Goal: Participate in discussion: Engage in conversation with other users on a specific topic

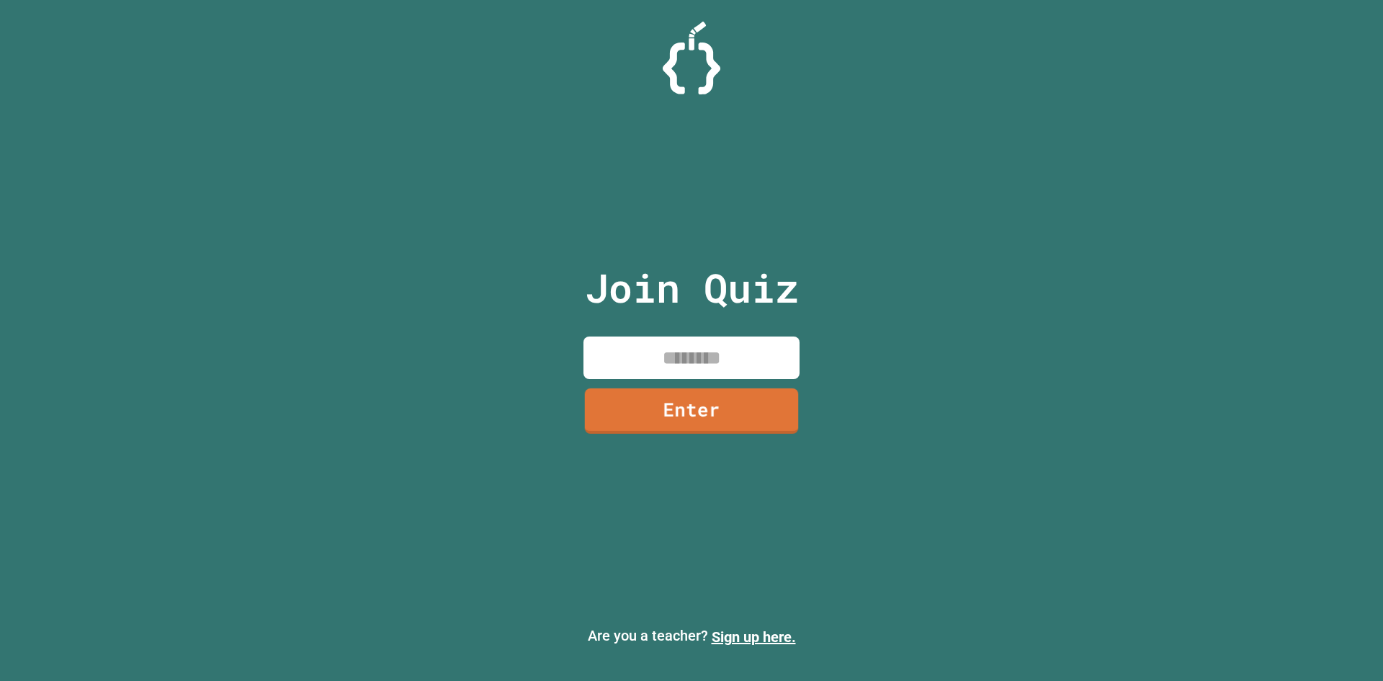
click at [707, 363] on input at bounding box center [691, 357] width 216 height 42
type input "********"
click at [741, 408] on link "Enter" at bounding box center [692, 409] width 220 height 48
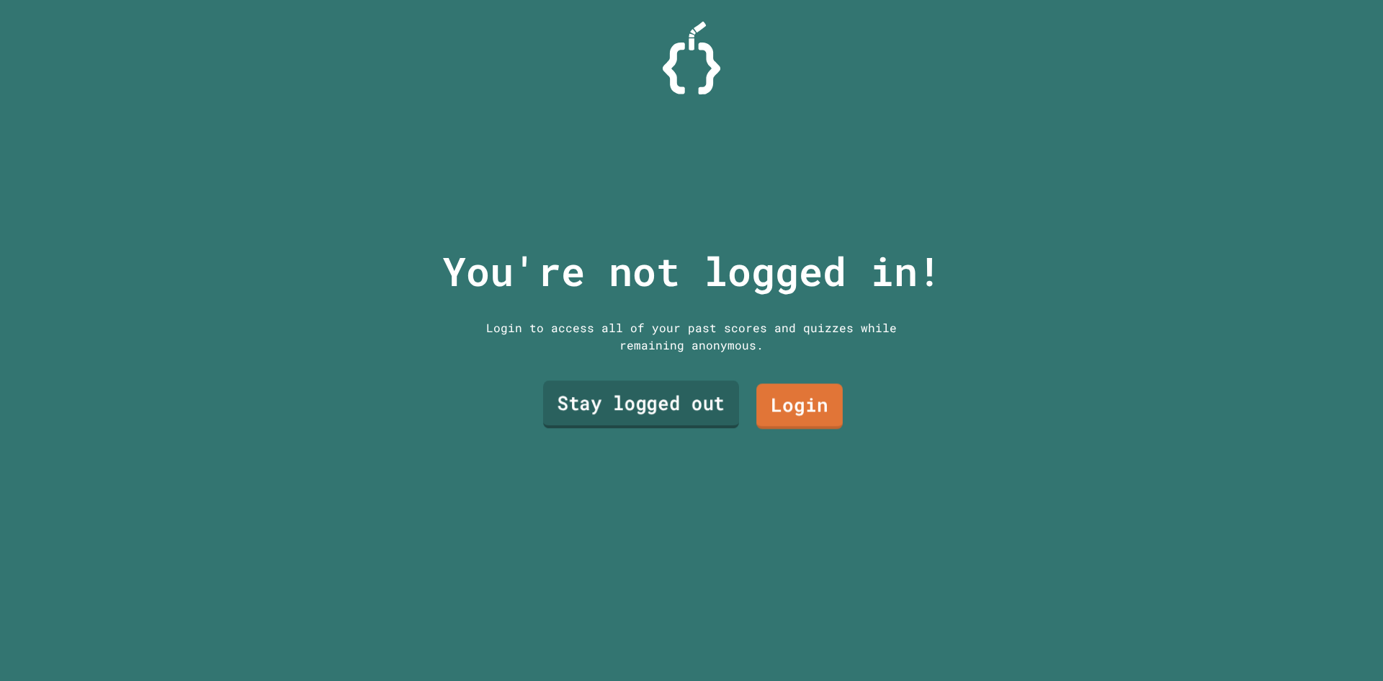
click at [718, 405] on link "Stay logged out" at bounding box center [641, 404] width 196 height 48
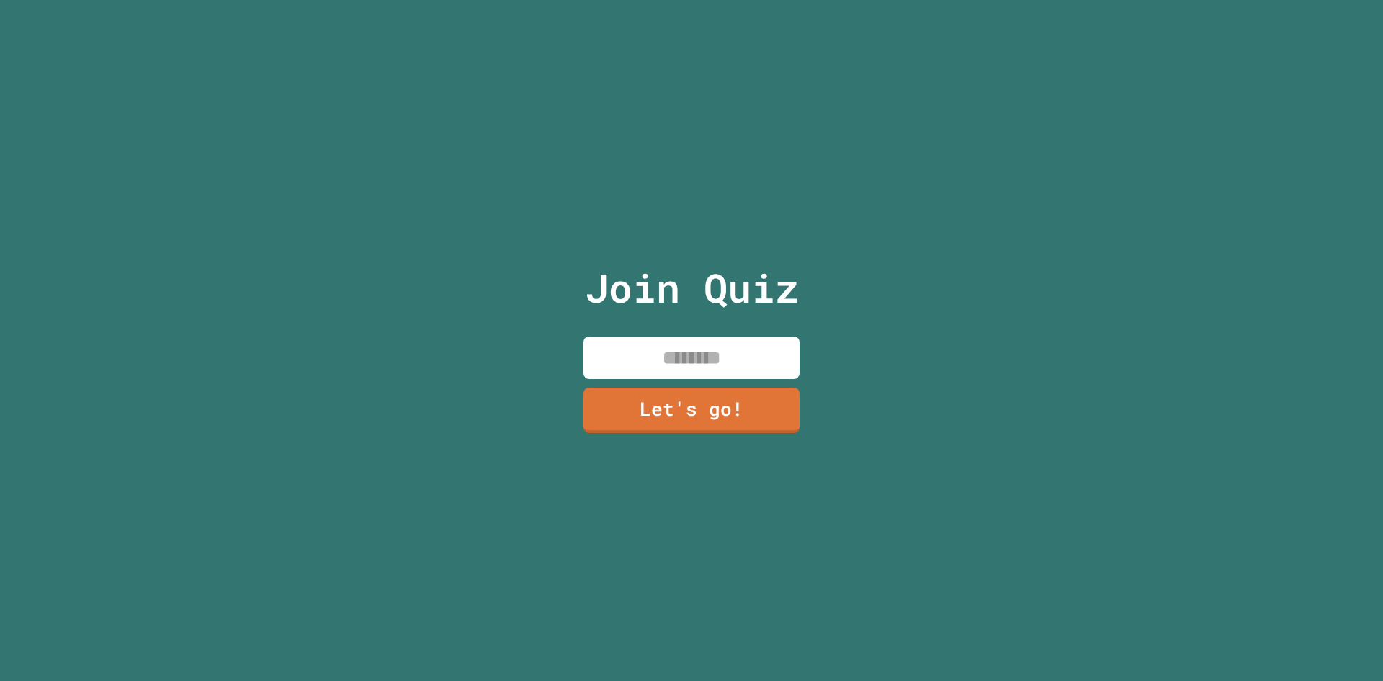
click at [695, 341] on input at bounding box center [691, 357] width 216 height 42
type input "*****"
click at [666, 385] on link "Let's go!" at bounding box center [692, 408] width 187 height 48
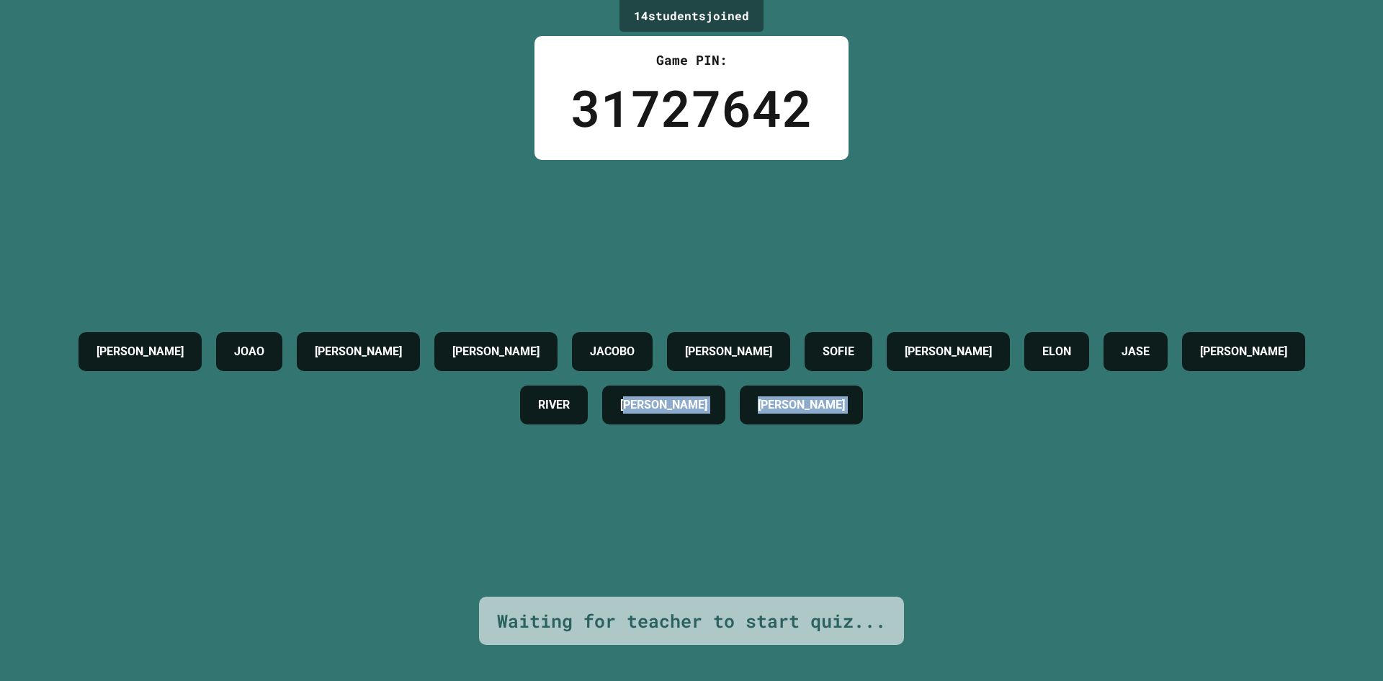
drag, startPoint x: 483, startPoint y: 612, endPoint x: 736, endPoint y: 567, distance: 256.9
click at [738, 567] on div "14 student s joined Game PIN: 31727642 [PERSON_NAME] [PERSON_NAME] [PERSON_NAME…" at bounding box center [691, 340] width 1383 height 681
click at [715, 564] on div "[PERSON_NAME] [PERSON_NAME] [PERSON_NAME] [PERSON_NAME] ELON JASE [PERSON_NAME]…" at bounding box center [691, 378] width 1311 height 436
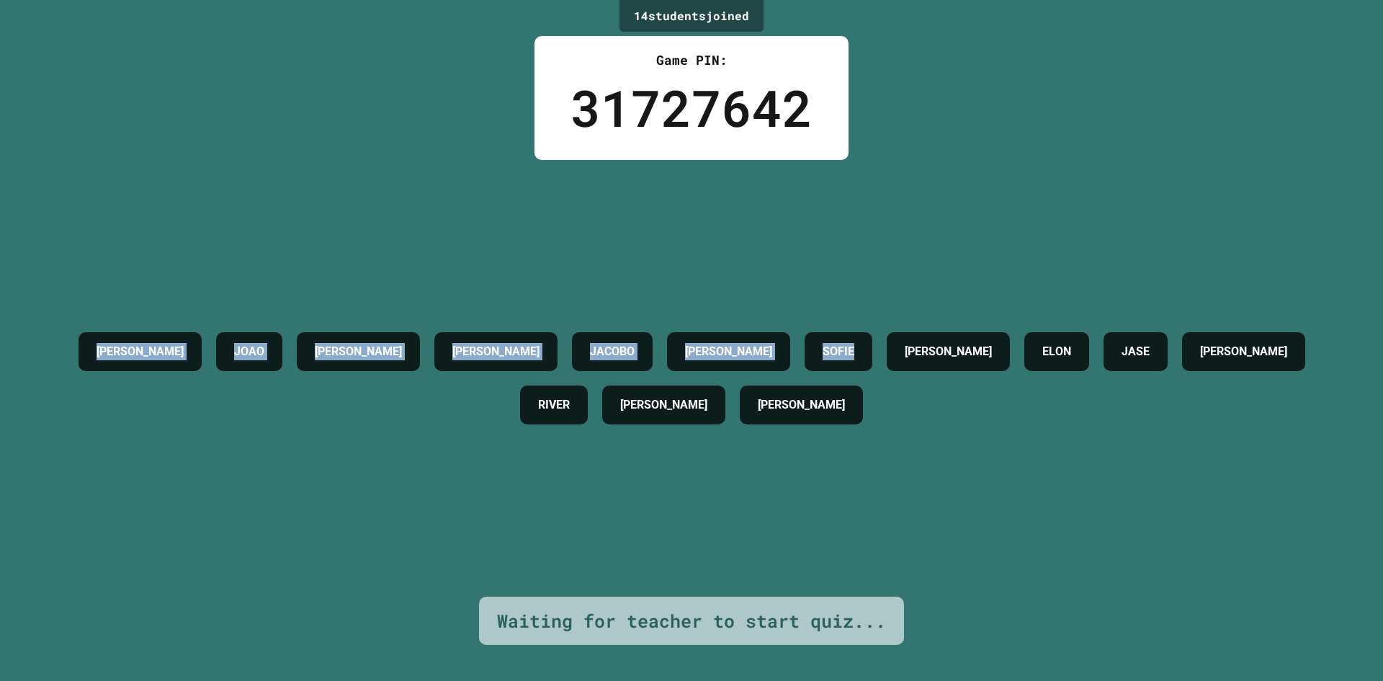
drag, startPoint x: 0, startPoint y: 228, endPoint x: 53, endPoint y: 207, distance: 57.0
click at [26, 198] on div "14 student s joined Game PIN: 31727642 [PERSON_NAME] [PERSON_NAME] [PERSON_NAME…" at bounding box center [691, 340] width 1383 height 681
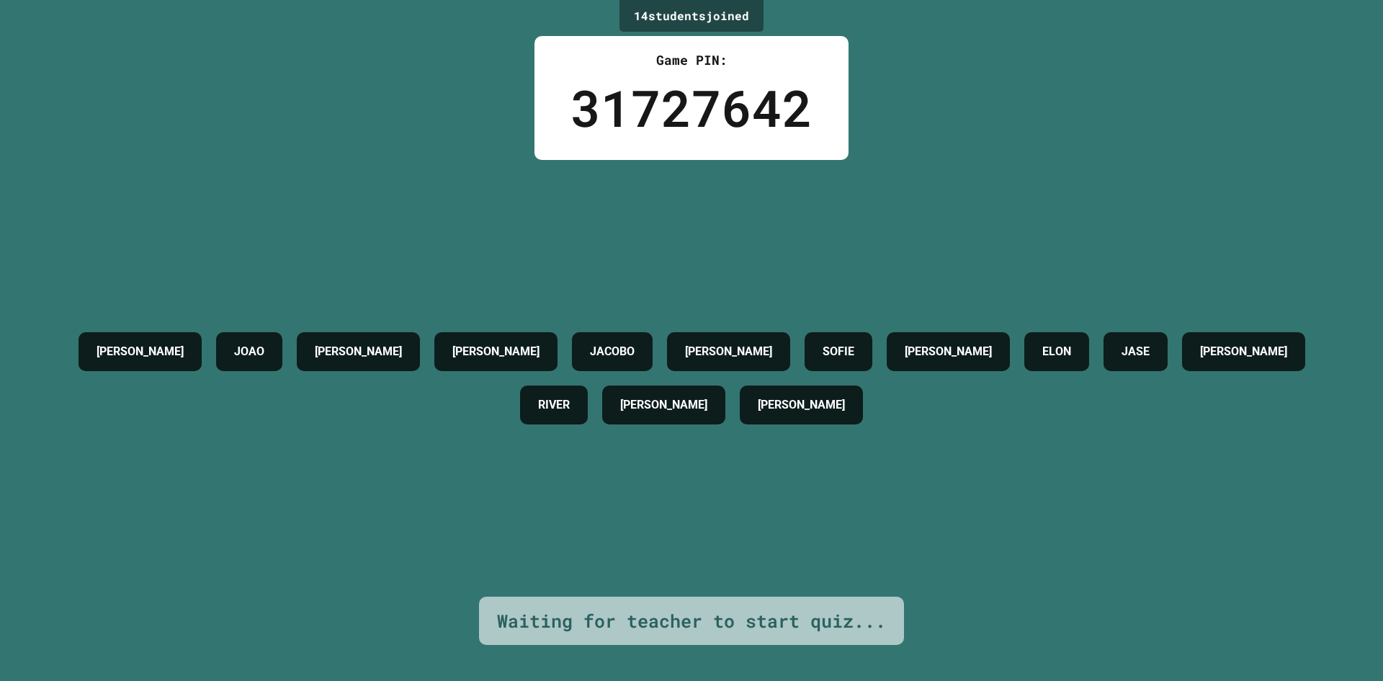
drag, startPoint x: 1142, startPoint y: 366, endPoint x: 1120, endPoint y: 458, distance: 94.7
click at [1140, 370] on div "[PERSON_NAME] [PERSON_NAME] [PERSON_NAME] [PERSON_NAME] ELON JASE [PERSON_NAME]…" at bounding box center [691, 378] width 1311 height 107
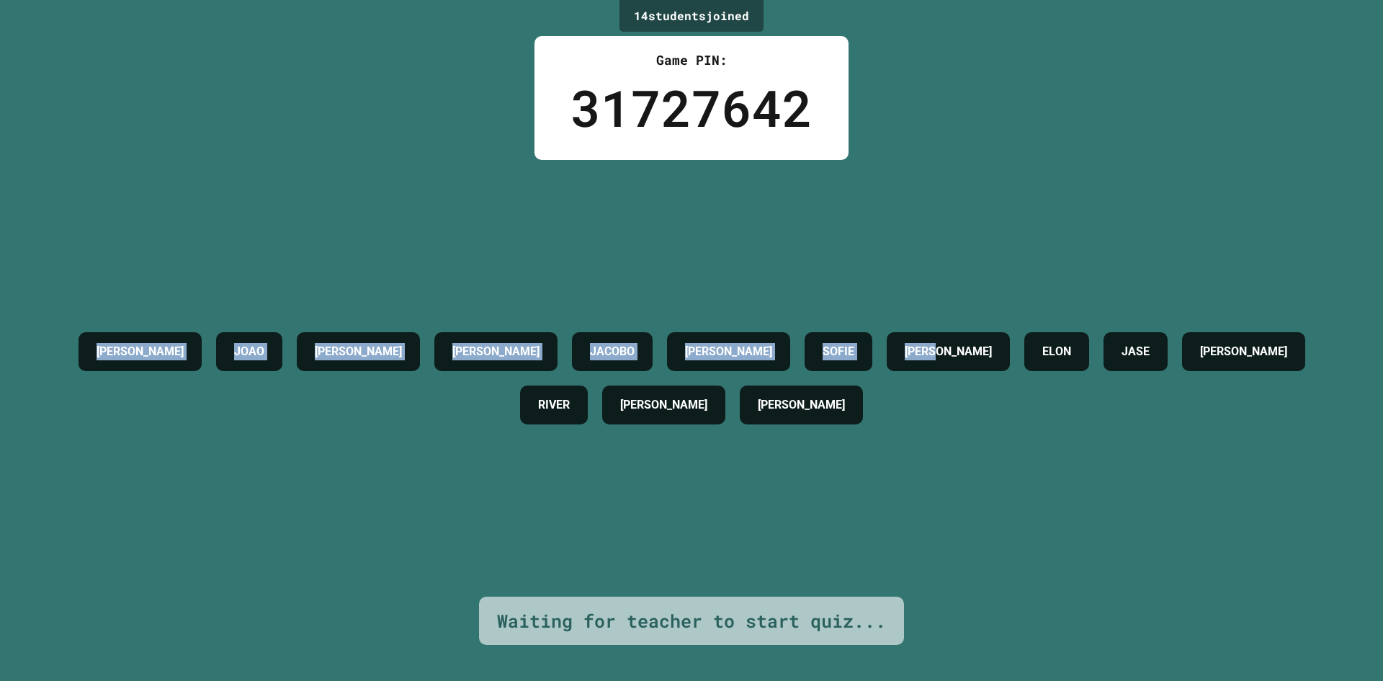
drag, startPoint x: 1078, startPoint y: 479, endPoint x: 158, endPoint y: 258, distance: 945.3
click at [118, 233] on div "[PERSON_NAME] [PERSON_NAME] [PERSON_NAME] [PERSON_NAME] ELON JASE [PERSON_NAME]…" at bounding box center [691, 378] width 1311 height 436
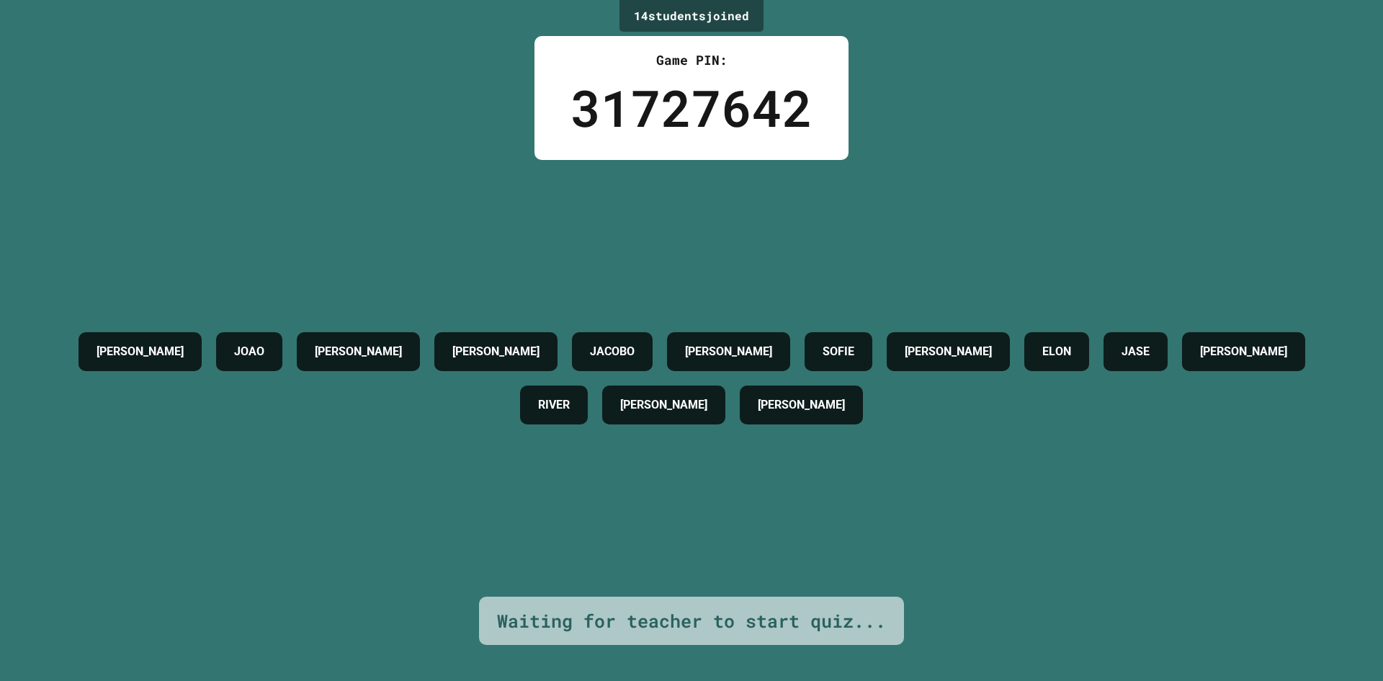
click at [1029, 449] on div "[PERSON_NAME] [PERSON_NAME] [PERSON_NAME] [PERSON_NAME] ELON JASE [PERSON_NAME]…" at bounding box center [691, 378] width 1311 height 436
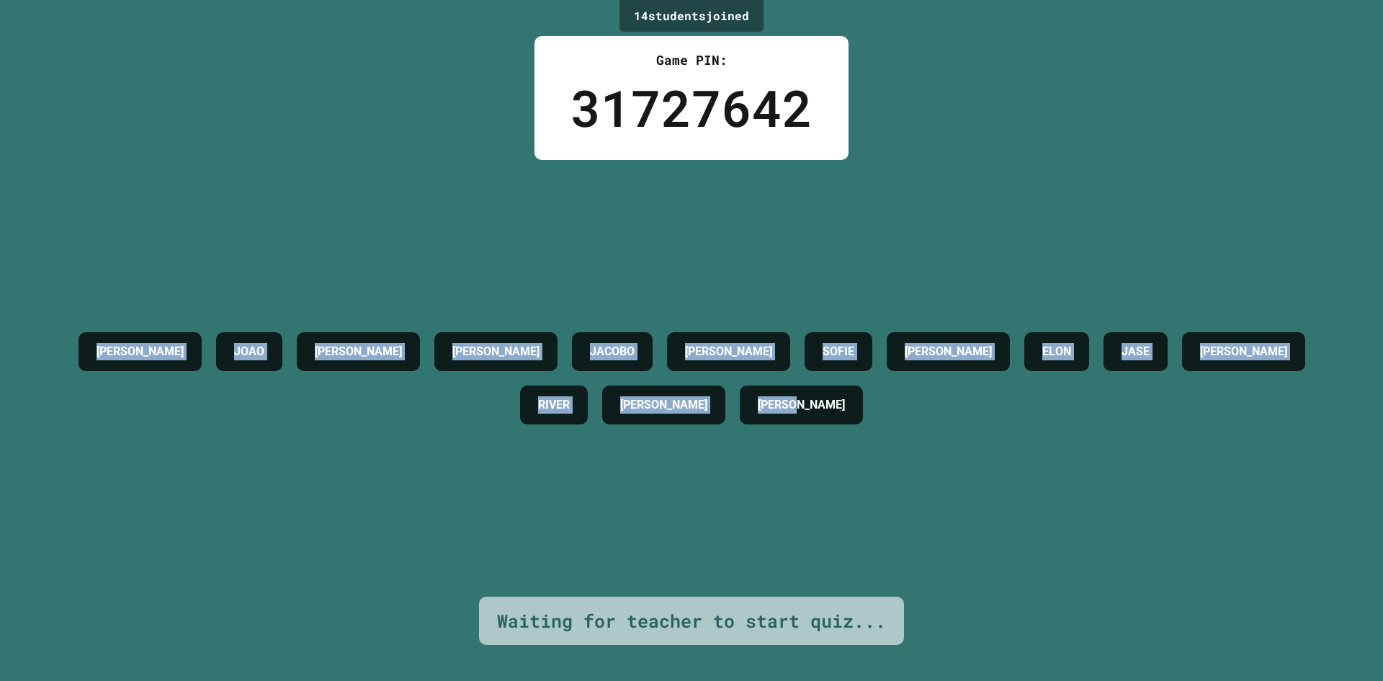
drag, startPoint x: 117, startPoint y: 272, endPoint x: 24, endPoint y: 280, distance: 93.3
click at [19, 279] on div "14 student s joined Game PIN: 31727642 [PERSON_NAME] [PERSON_NAME] [PERSON_NAME…" at bounding box center [691, 340] width 1383 height 681
click at [558, 440] on div "[PERSON_NAME] [PERSON_NAME] [PERSON_NAME] [PERSON_NAME] ELON JASE [PERSON_NAME]…" at bounding box center [691, 378] width 1311 height 436
drag, startPoint x: 1082, startPoint y: 454, endPoint x: 58, endPoint y: 248, distance: 1044.8
click at [6, 241] on div "14 student s joined Game PIN: 31727642 [PERSON_NAME] [PERSON_NAME] [PERSON_NAME…" at bounding box center [691, 340] width 1383 height 681
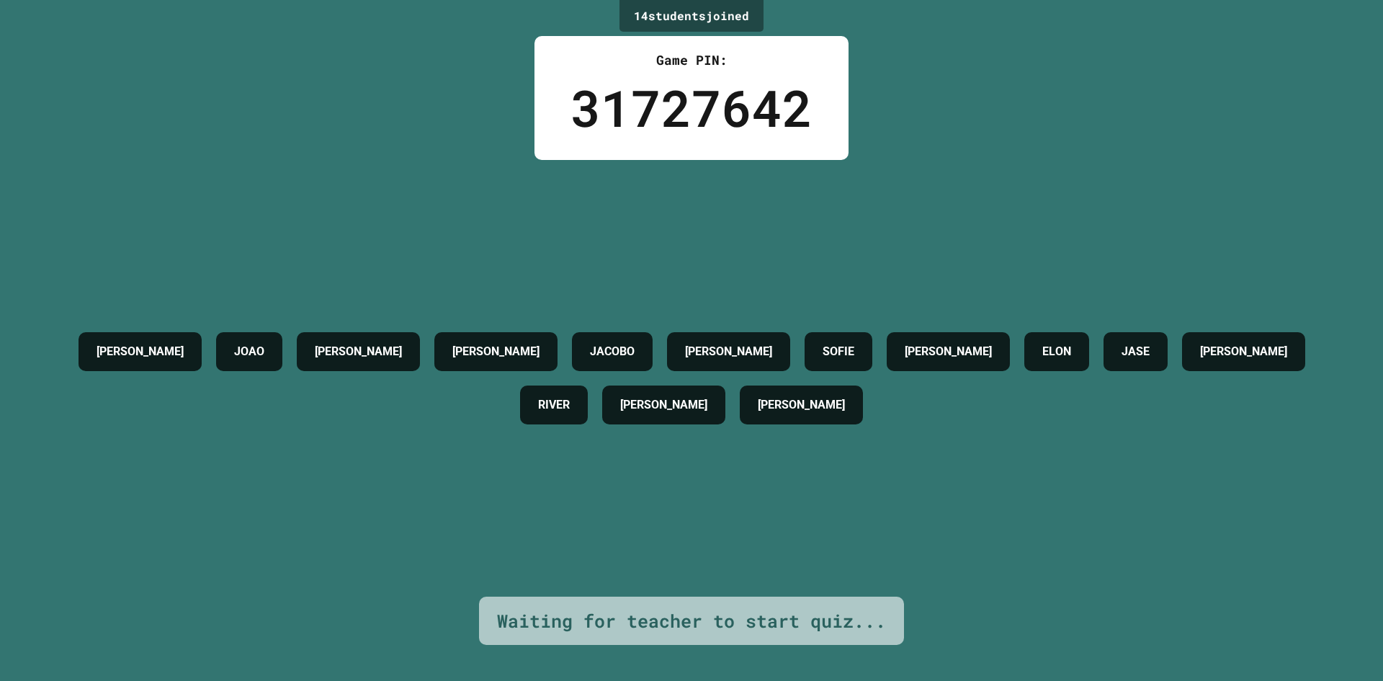
click at [429, 459] on div "[PERSON_NAME] [PERSON_NAME] [PERSON_NAME] [PERSON_NAME] ELON JASE [PERSON_NAME]…" at bounding box center [691, 378] width 1311 height 436
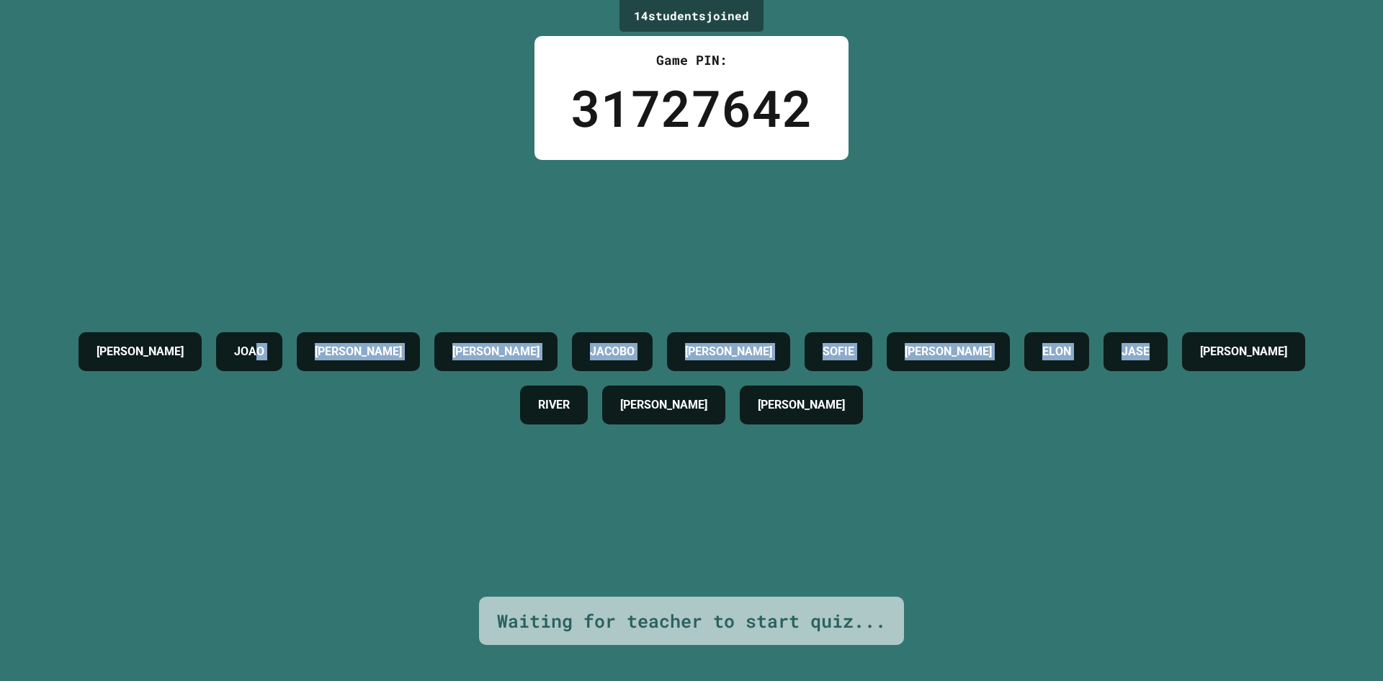
drag, startPoint x: 1305, startPoint y: 513, endPoint x: 135, endPoint y: 334, distance: 1184.0
click at [171, 342] on div "[PERSON_NAME] [PERSON_NAME] [PERSON_NAME] [PERSON_NAME] ELON JASE [PERSON_NAME]…" at bounding box center [691, 378] width 1311 height 436
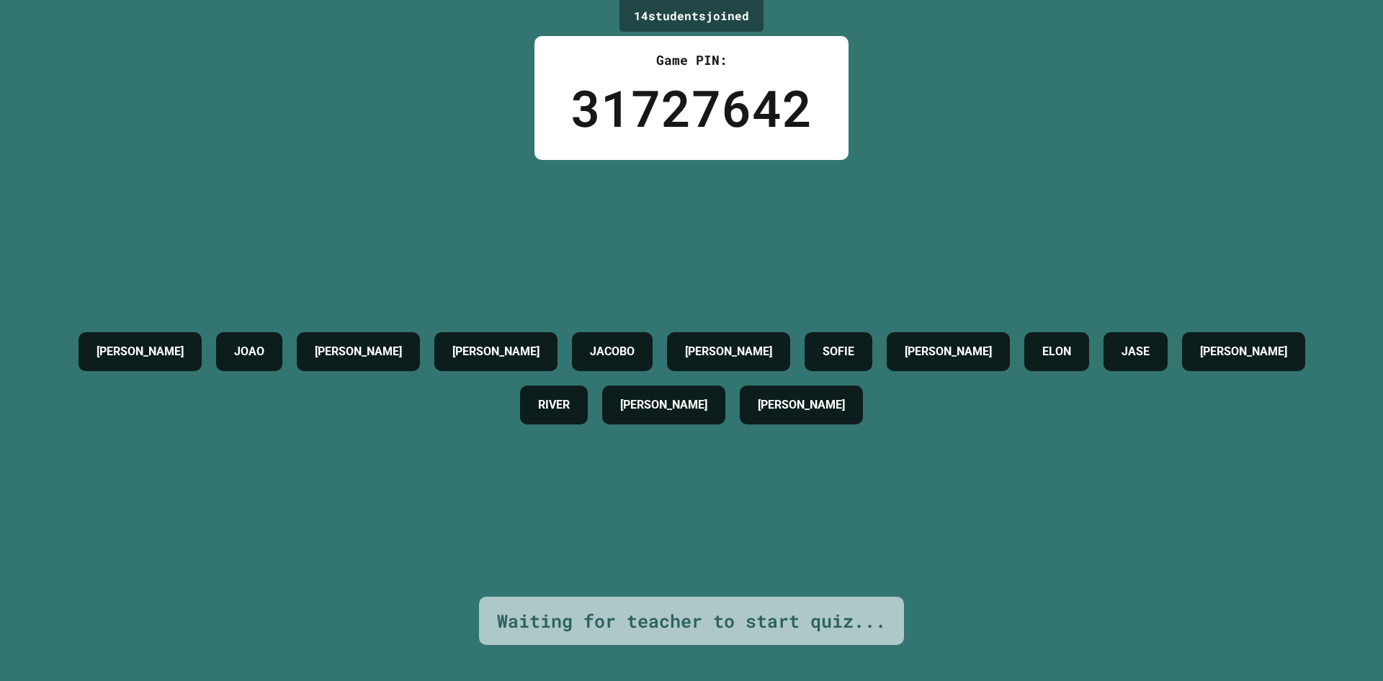
click at [743, 496] on div "[PERSON_NAME] [PERSON_NAME] [PERSON_NAME] [PERSON_NAME] ELON JASE [PERSON_NAME]…" at bounding box center [691, 378] width 1311 height 436
click at [740, 493] on div "[PERSON_NAME] [PERSON_NAME] [PERSON_NAME] [PERSON_NAME] ELON JASE [PERSON_NAME]…" at bounding box center [691, 378] width 1311 height 436
click at [833, 416] on div "[PERSON_NAME] [PERSON_NAME] [PERSON_NAME] [PERSON_NAME] ELON JASE [PERSON_NAME]…" at bounding box center [691, 378] width 1311 height 107
click at [833, 415] on div "[PERSON_NAME] [PERSON_NAME] [PERSON_NAME] [PERSON_NAME] ELON JASE [PERSON_NAME]…" at bounding box center [691, 378] width 1311 height 107
click at [833, 413] on div "[PERSON_NAME] [PERSON_NAME] [PERSON_NAME] [PERSON_NAME] ELON JASE [PERSON_NAME]…" at bounding box center [691, 378] width 1311 height 107
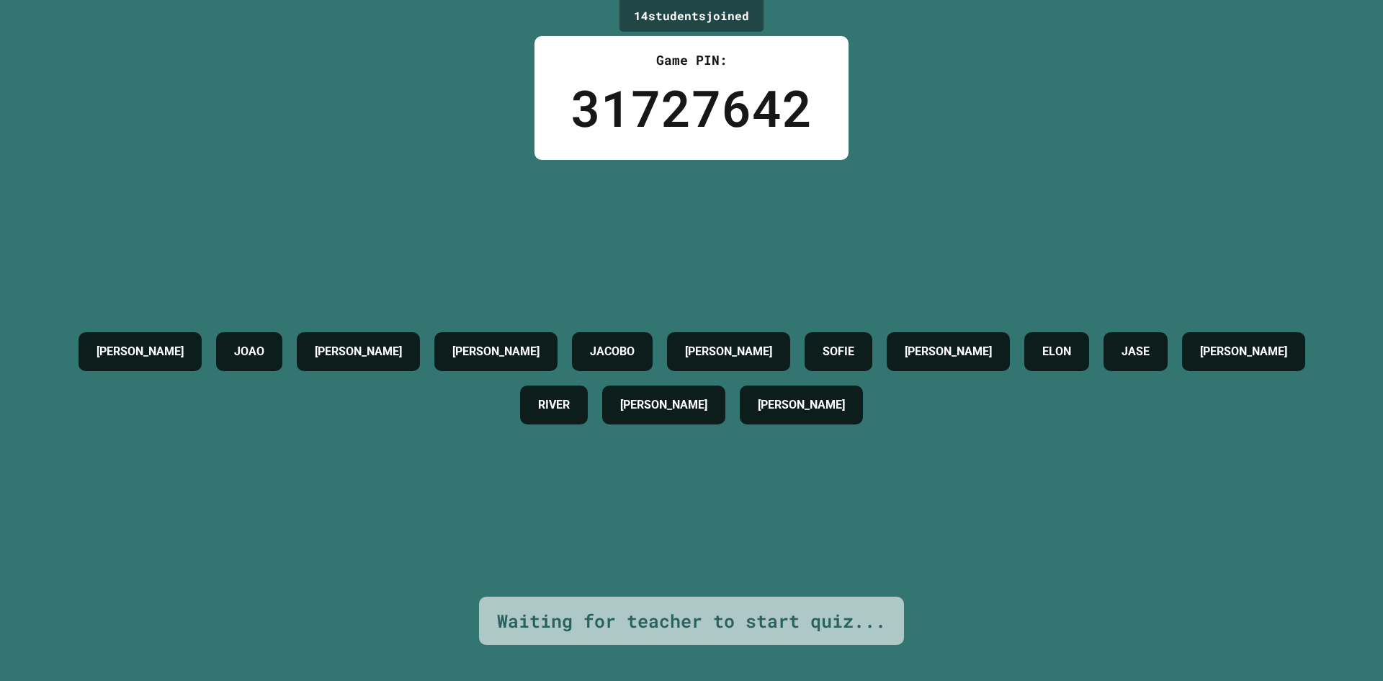
drag, startPoint x: 825, startPoint y: 410, endPoint x: 804, endPoint y: 408, distance: 21.7
click at [805, 408] on div "[PERSON_NAME] [PERSON_NAME] [PERSON_NAME] [PERSON_NAME] ELON JASE [PERSON_NAME]…" at bounding box center [691, 378] width 1311 height 107
drag, startPoint x: 802, startPoint y: 408, endPoint x: 793, endPoint y: 408, distance: 8.6
click at [707, 408] on h4 "[PERSON_NAME]" at bounding box center [663, 404] width 87 height 17
drag, startPoint x: 751, startPoint y: 406, endPoint x: 730, endPoint y: 403, distance: 20.4
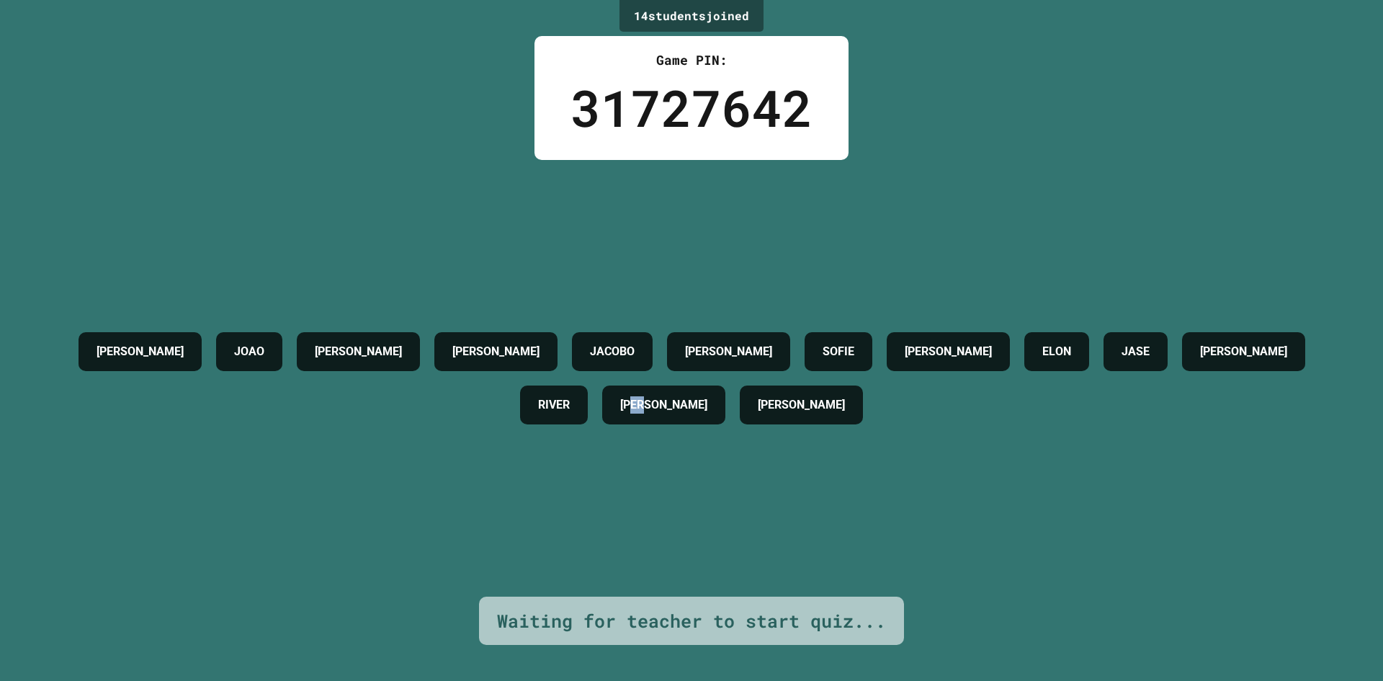
click at [707, 406] on h4 "[PERSON_NAME]" at bounding box center [663, 404] width 87 height 17
click at [681, 403] on div "[PERSON_NAME] [PERSON_NAME] [PERSON_NAME] [PERSON_NAME] ELON JASE [PERSON_NAME]…" at bounding box center [691, 378] width 1311 height 107
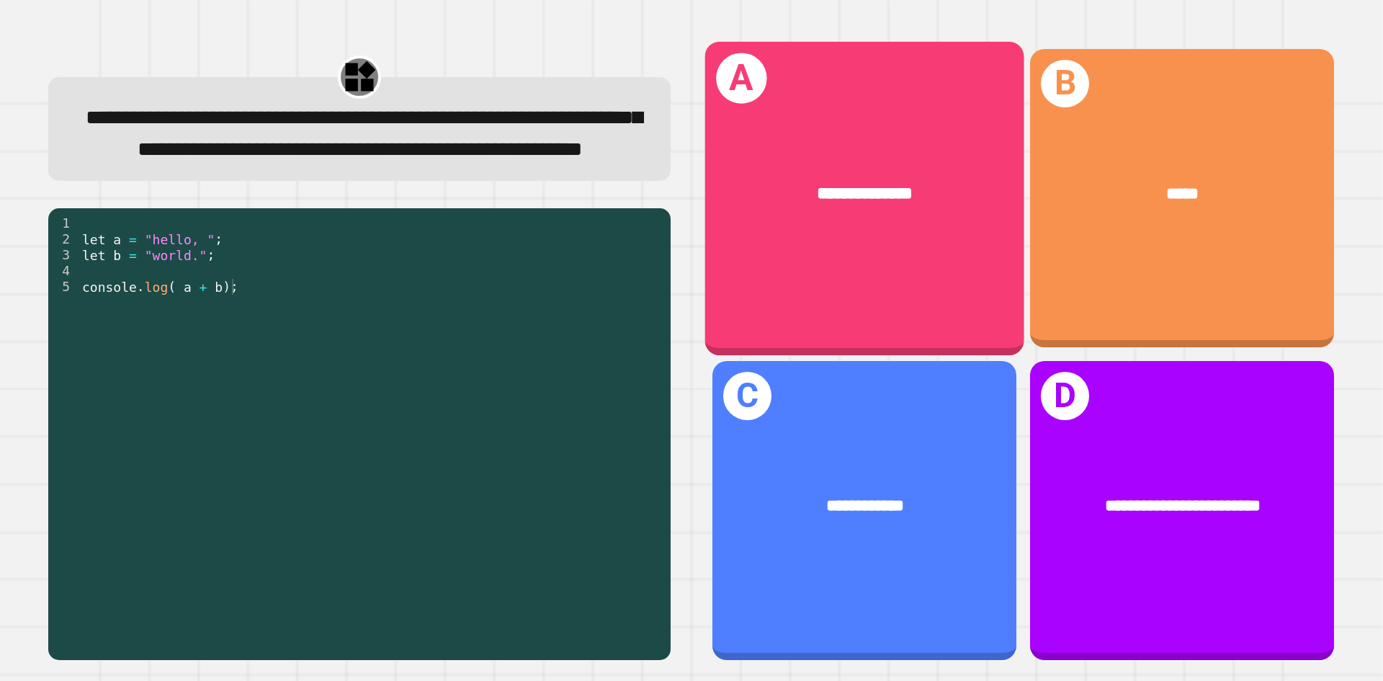
drag, startPoint x: 725, startPoint y: 228, endPoint x: 719, endPoint y: 221, distance: 8.7
click at [719, 221] on div "**********" at bounding box center [864, 193] width 319 height 97
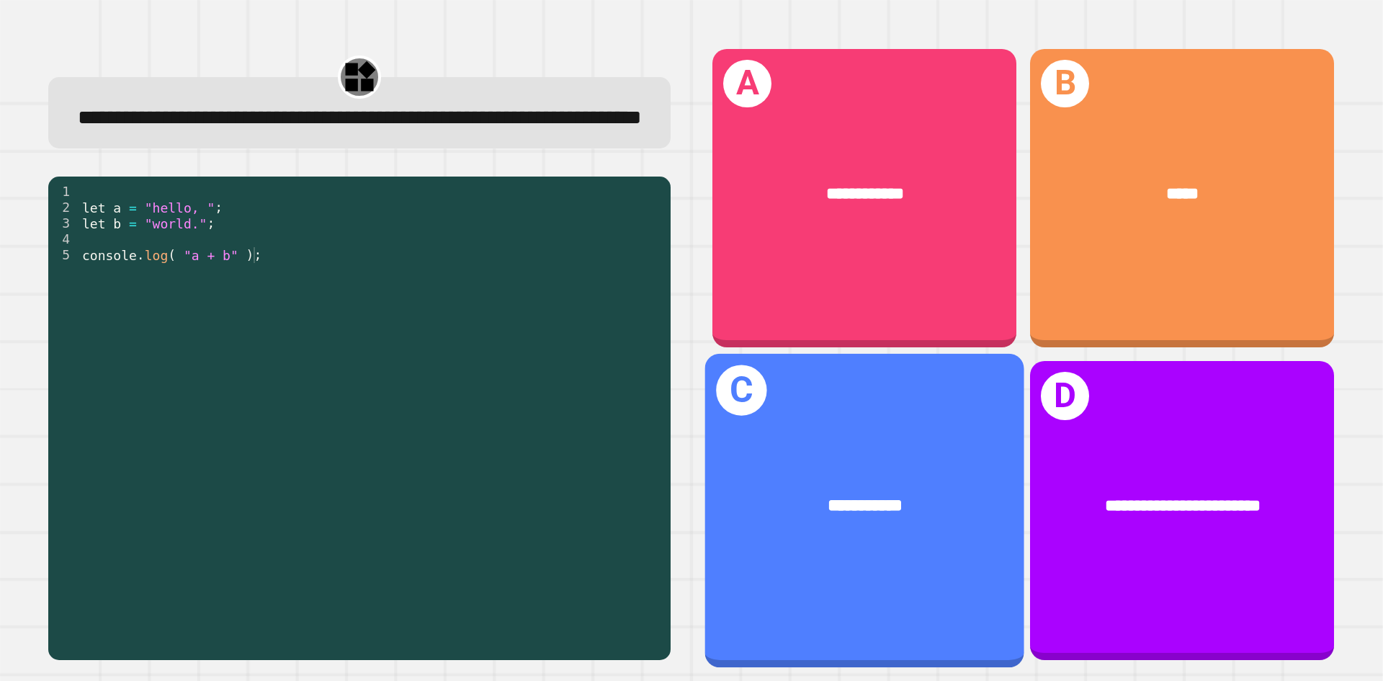
click at [849, 458] on div "**********" at bounding box center [864, 506] width 319 height 97
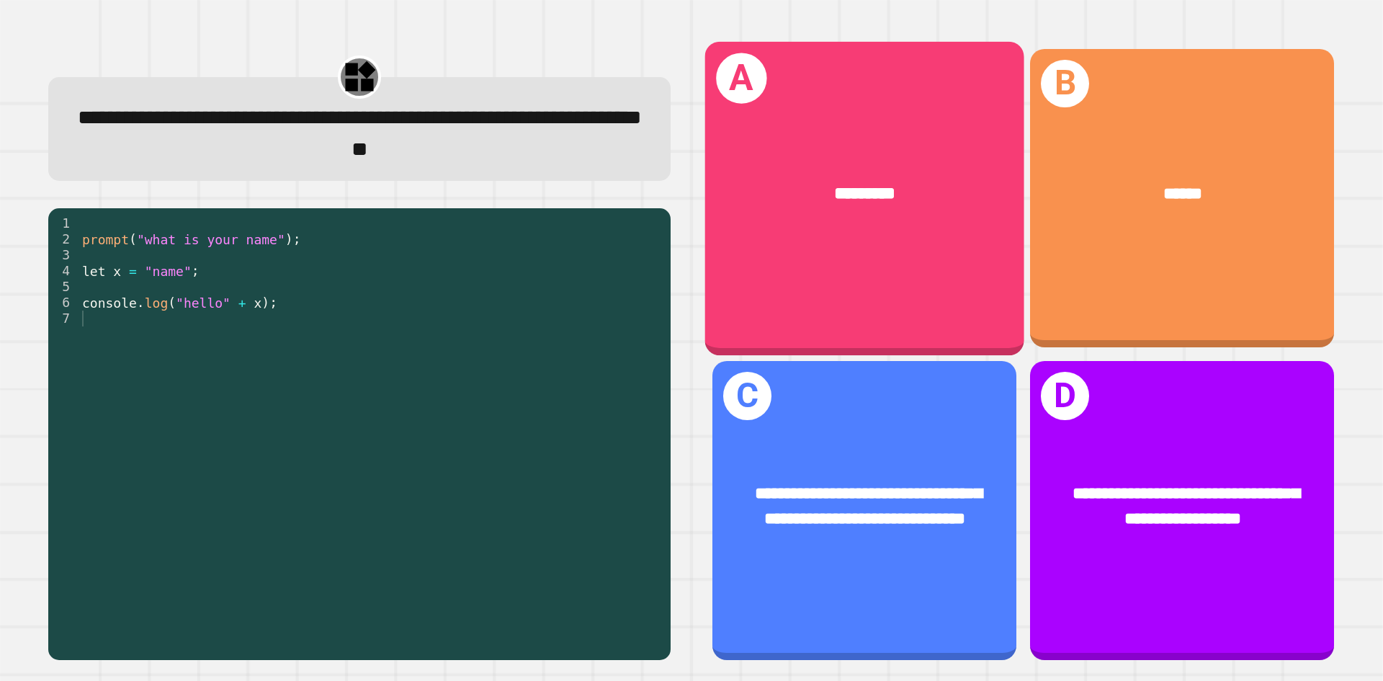
click at [879, 231] on div "*********" at bounding box center [864, 193] width 319 height 97
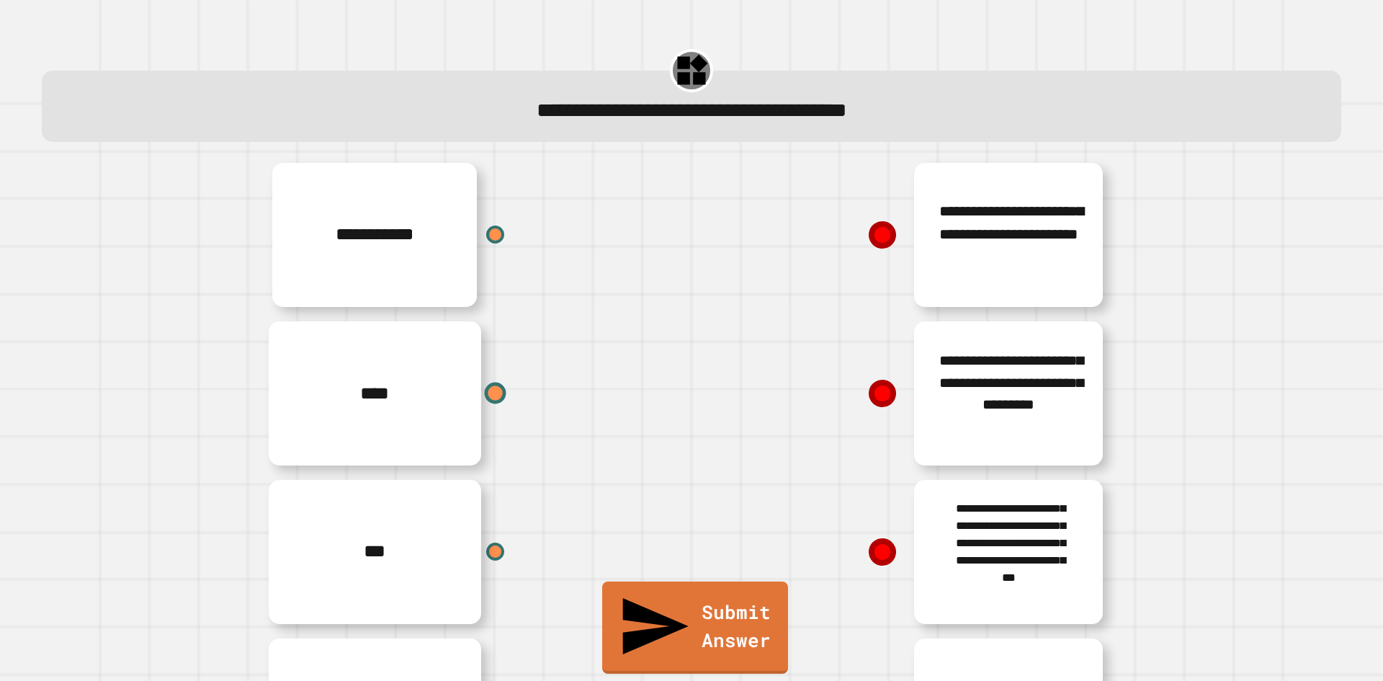
click at [485, 398] on div at bounding box center [496, 393] width 22 height 22
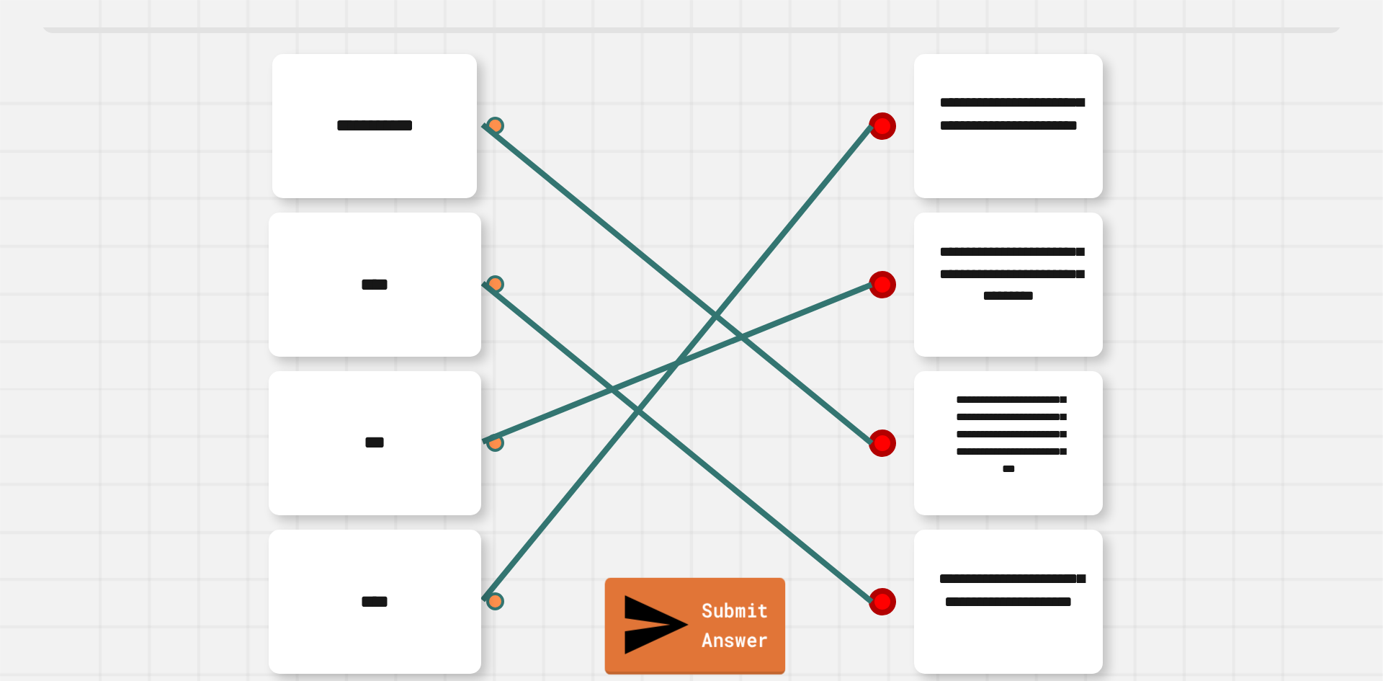
click at [677, 641] on link "Submit Answer" at bounding box center [695, 626] width 181 height 97
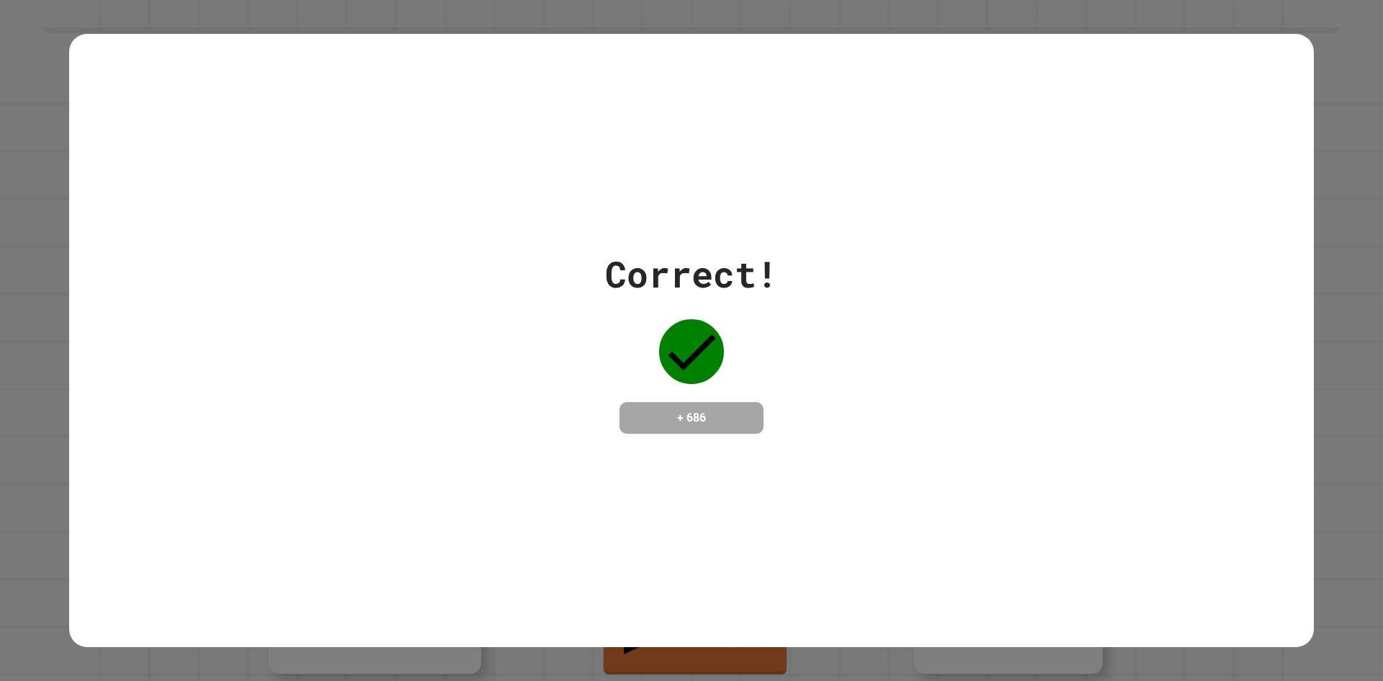
drag, startPoint x: 367, startPoint y: 127, endPoint x: 358, endPoint y: 138, distance: 13.3
